Goal: Task Accomplishment & Management: Use online tool/utility

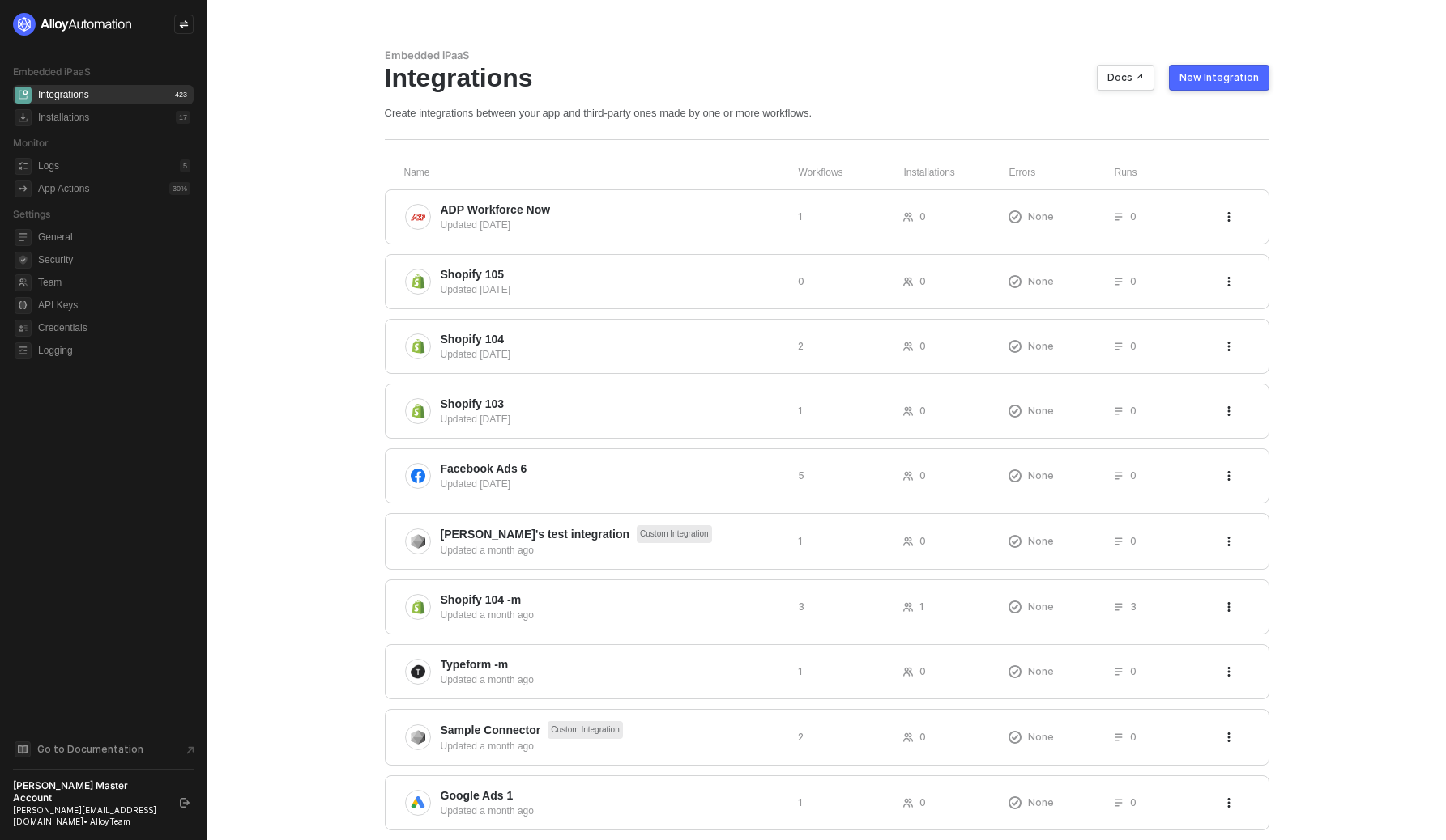
click at [1203, 82] on div "New Integration" at bounding box center [1219, 77] width 79 height 13
click at [1216, 79] on div "New Integration" at bounding box center [1219, 77] width 79 height 13
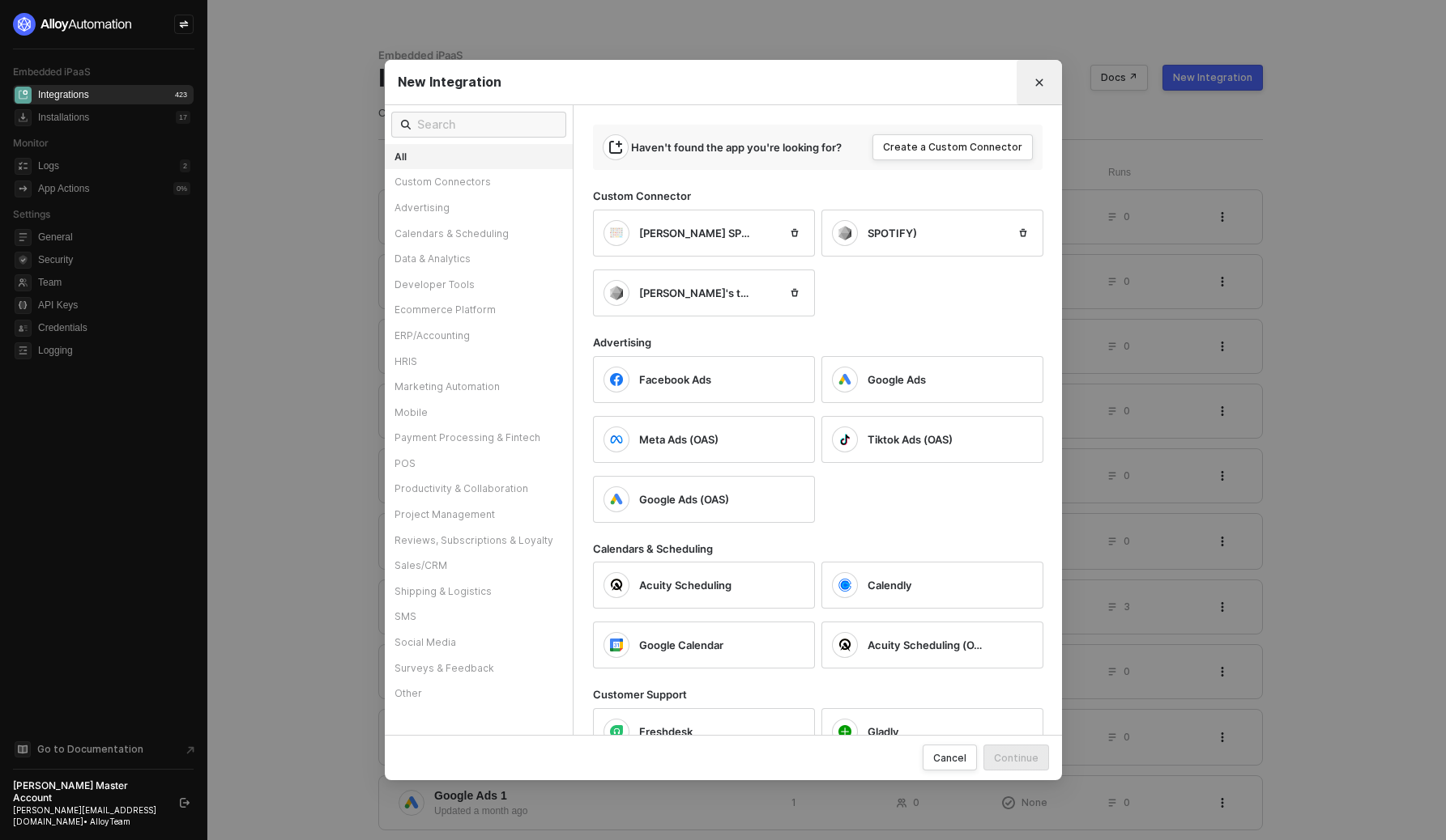
click at [1037, 79] on icon "Close" at bounding box center [1040, 82] width 10 height 10
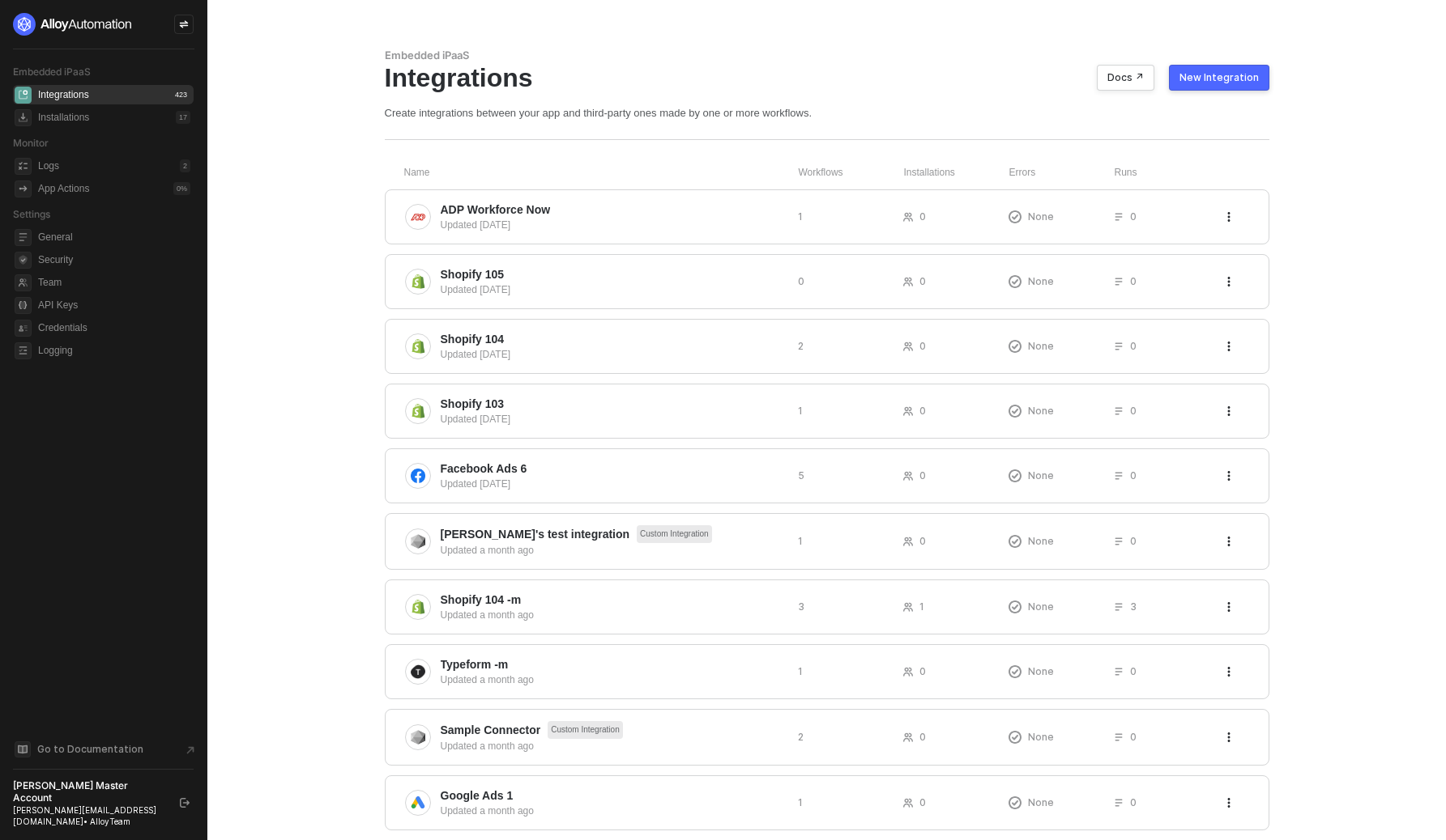
click at [328, 29] on main "Embedded iPaaS Integrations Docs ↗ New Integration Create integrations between …" at bounding box center [723, 529] width 1446 height 1059
click at [1215, 77] on div "New Integration" at bounding box center [1219, 77] width 79 height 13
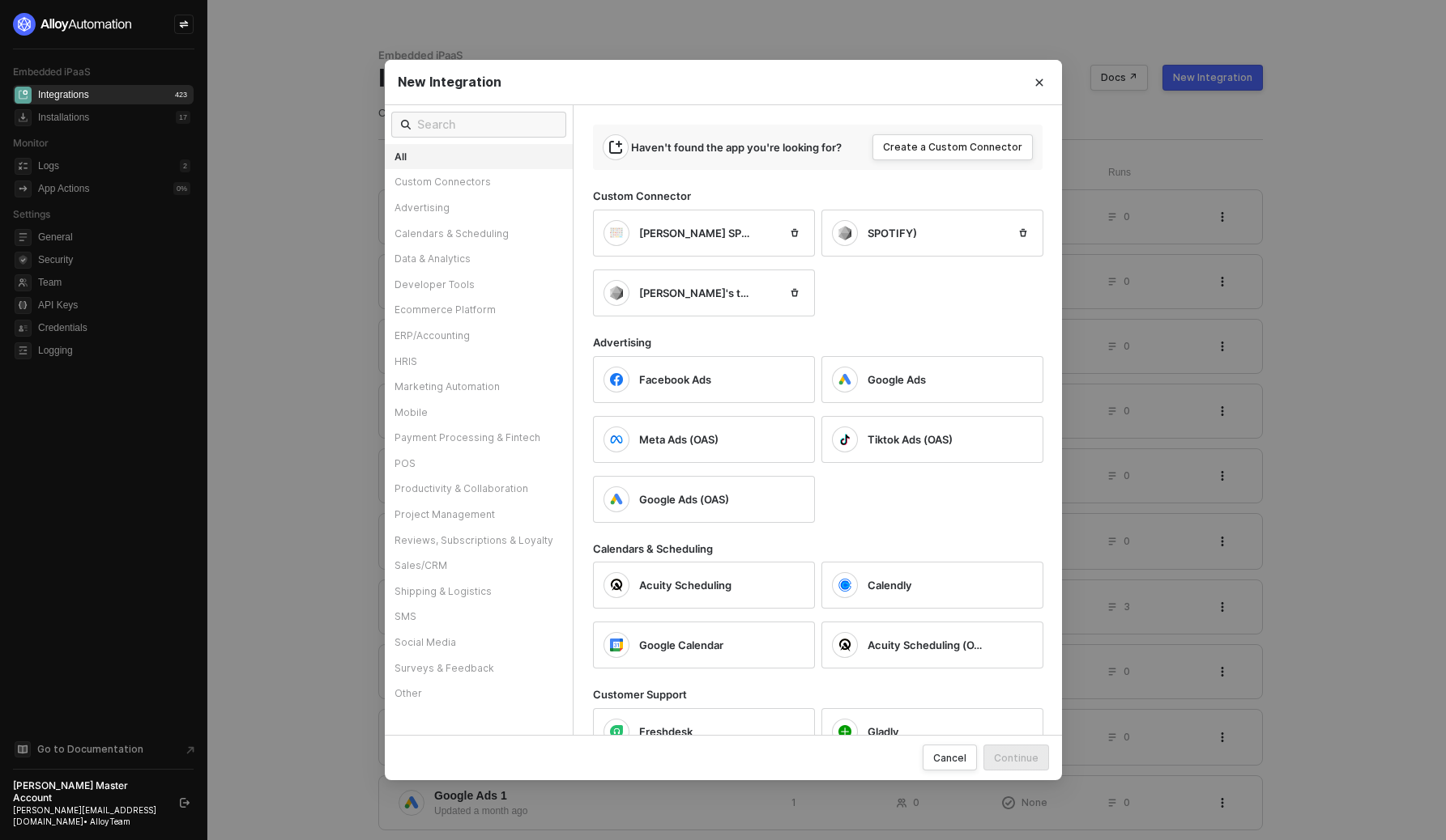
click at [1362, 74] on div "New Integration All Custom Connectors Advertising Calendars & Scheduling Data &…" at bounding box center [723, 420] width 1446 height 840
